Goal: Use online tool/utility: Utilize a website feature to perform a specific function

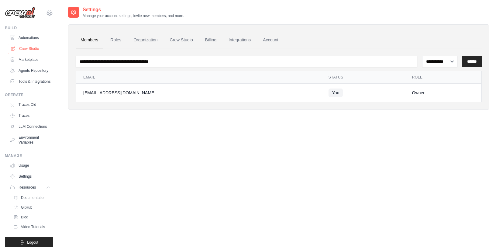
click at [32, 46] on link "Crew Studio" at bounding box center [31, 49] width 46 height 10
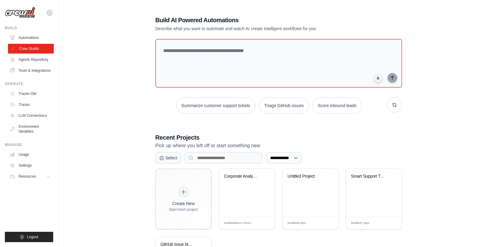
click at [29, 50] on link "Crew Studio" at bounding box center [31, 49] width 46 height 10
click at [242, 183] on div "Corporate Analysis Multi-Agent Syst..." at bounding box center [247, 180] width 46 height 14
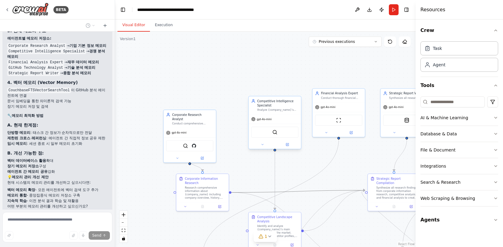
drag, startPoint x: 307, startPoint y: 192, endPoint x: 263, endPoint y: 147, distance: 62.5
click at [263, 146] on div ".deletable-edge-delete-btn { width: 20px; height: 20px; border: 0px solid #ffff…" at bounding box center [260, 142] width 211 height 151
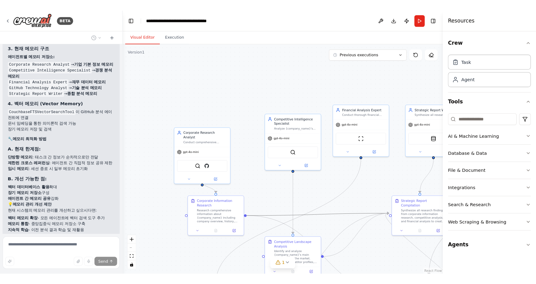
scroll to position [3105, 0]
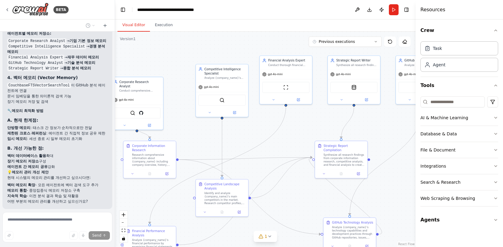
drag, startPoint x: 348, startPoint y: 179, endPoint x: 294, endPoint y: 146, distance: 63.3
click at [294, 147] on div ".deletable-edge-delete-btn { width: 20px; height: 20px; border: 0px solid #ffff…" at bounding box center [265, 139] width 301 height 215
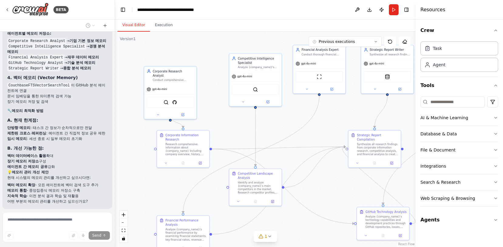
drag, startPoint x: 299, startPoint y: 148, endPoint x: 333, endPoint y: 137, distance: 36.3
click at [333, 137] on div ".deletable-edge-delete-btn { width: 20px; height: 20px; border: 0px solid #ffff…" at bounding box center [265, 139] width 301 height 215
drag, startPoint x: 318, startPoint y: 56, endPoint x: 316, endPoint y: 64, distance: 8.0
click at [316, 64] on div "Financial Analysis Expert Conduct thorough financial analysis of {company_name}…" at bounding box center [319, 64] width 52 height 14
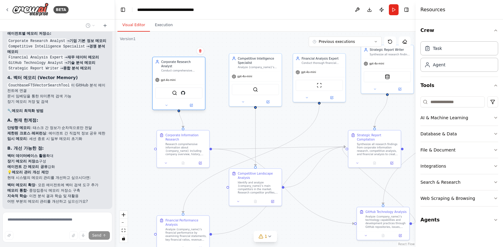
drag, startPoint x: 191, startPoint y: 82, endPoint x: 201, endPoint y: 72, distance: 14.6
click at [201, 75] on div "gpt-4o-mini" at bounding box center [179, 79] width 52 height 9
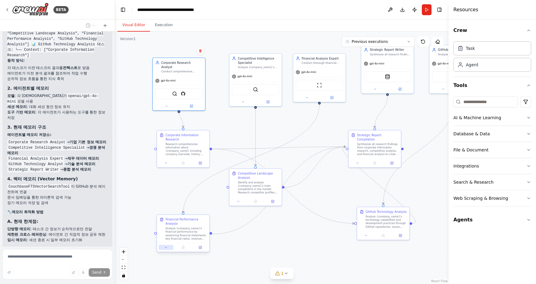
scroll to position [3068, 0]
